Goal: Information Seeking & Learning: Learn about a topic

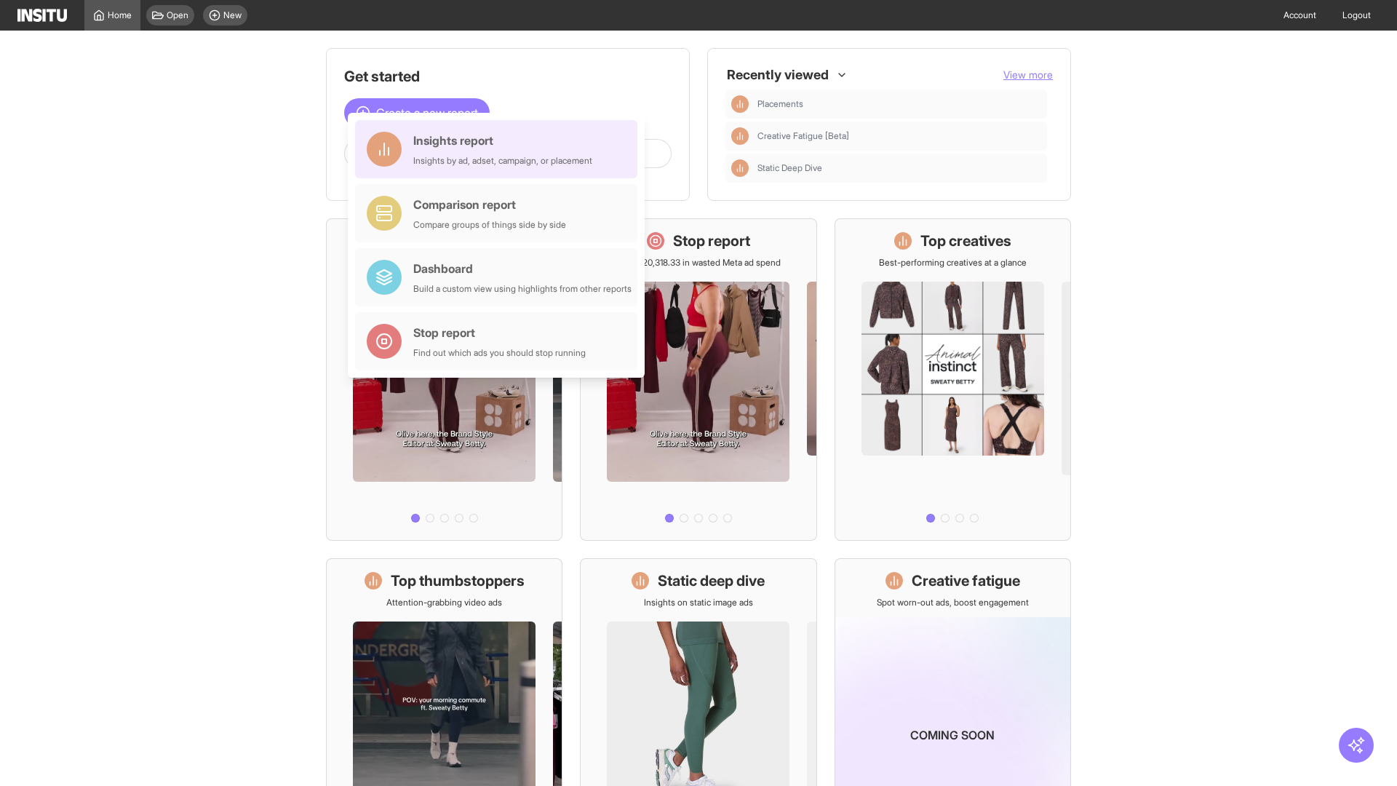
click at [500, 149] on div "Insights report Insights by ad, adset, campaign, or placement" at bounding box center [502, 149] width 179 height 35
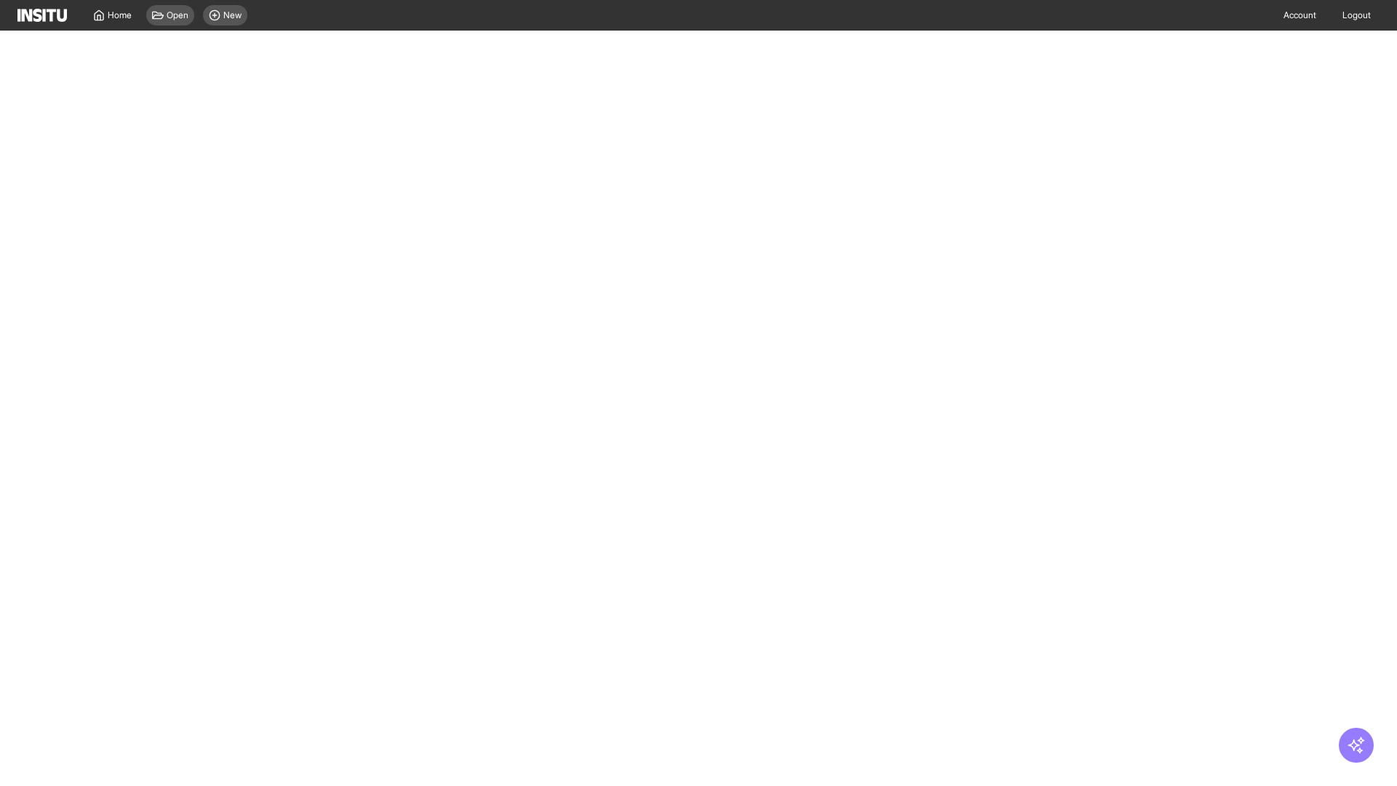
select select "**"
